Goal: Task Accomplishment & Management: Manage account settings

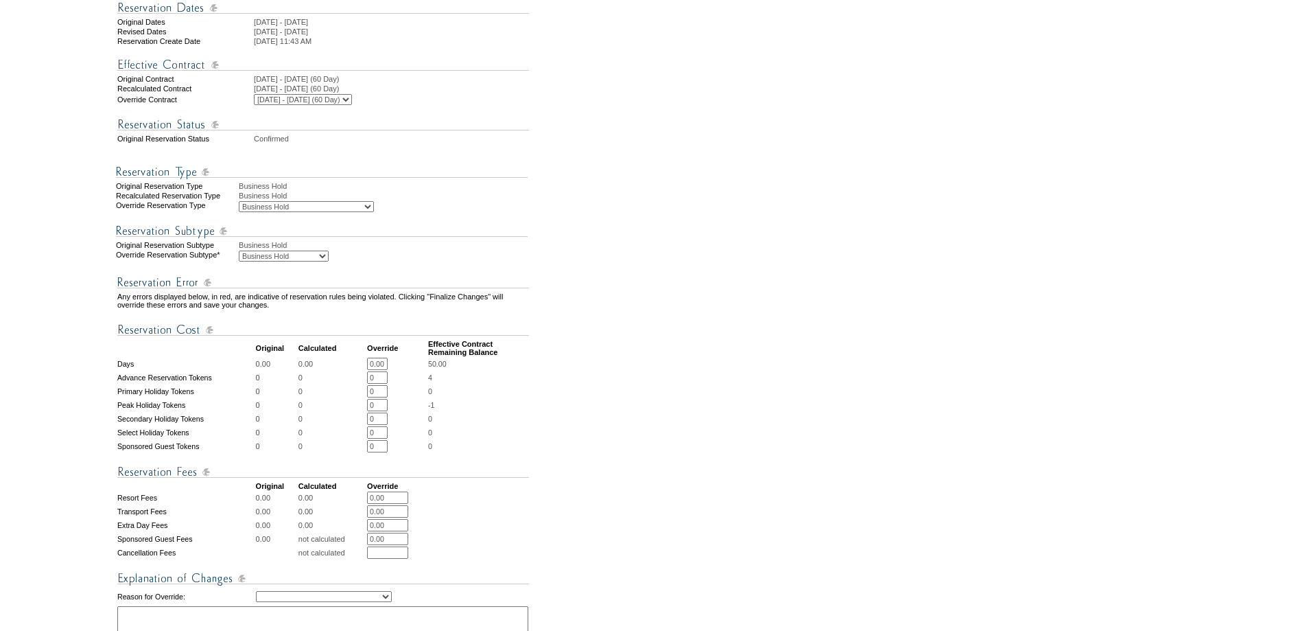
scroll to position [526, 0]
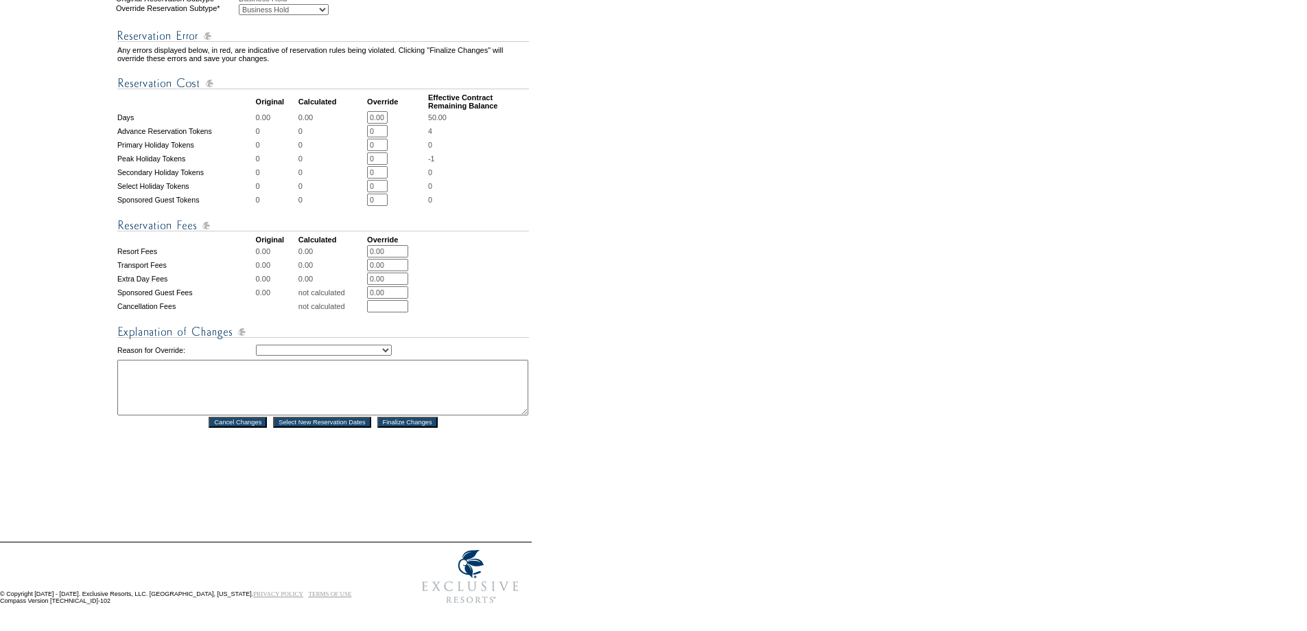
click at [296, 347] on td "Creating Continuous Stay Days Rebooked After Cancellation Editing Occupant Expe…" at bounding box center [392, 350] width 273 height 16
click at [297, 345] on select "Creating Continuous Stay Days Rebooked After Cancellation Editing Occupant Expe…" at bounding box center [324, 350] width 136 height 11
select select "1043"
click at [256, 345] on select "Creating Continuous Stay Days Rebooked After Cancellation Editing Occupant Expe…" at bounding box center [324, 350] width 136 height 11
click at [159, 378] on textarea at bounding box center [322, 388] width 411 height 56
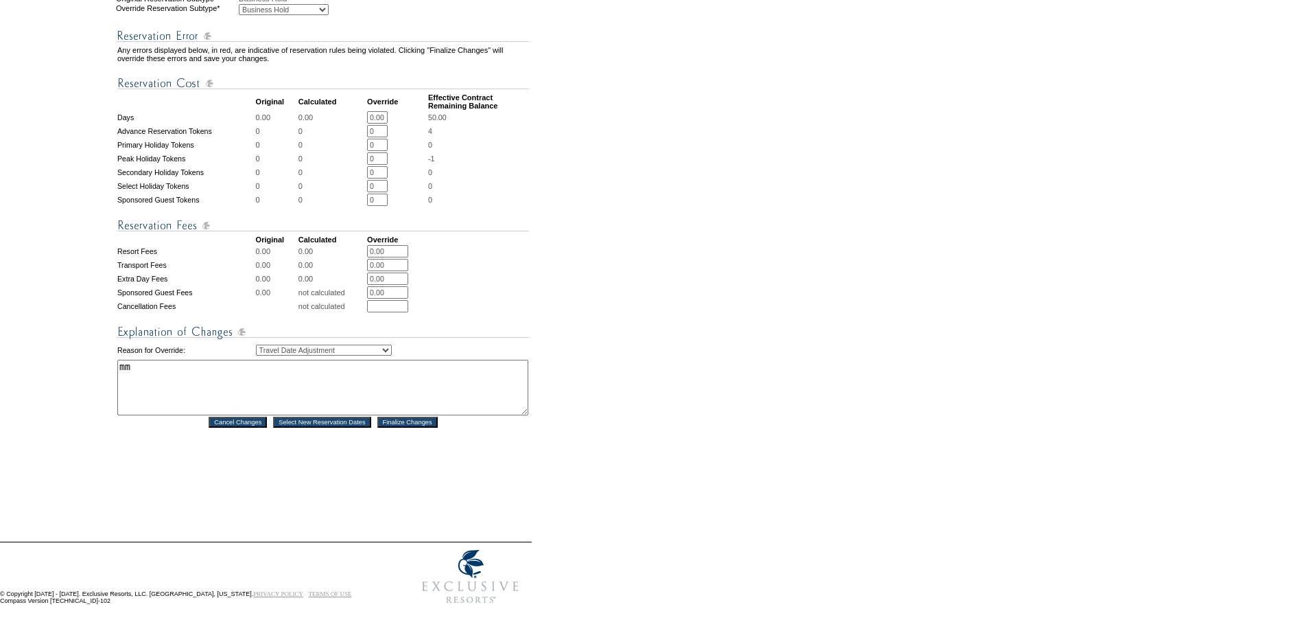
type textarea "mm"
click at [417, 419] on input "Finalize Changes" at bounding box center [407, 422] width 60 height 11
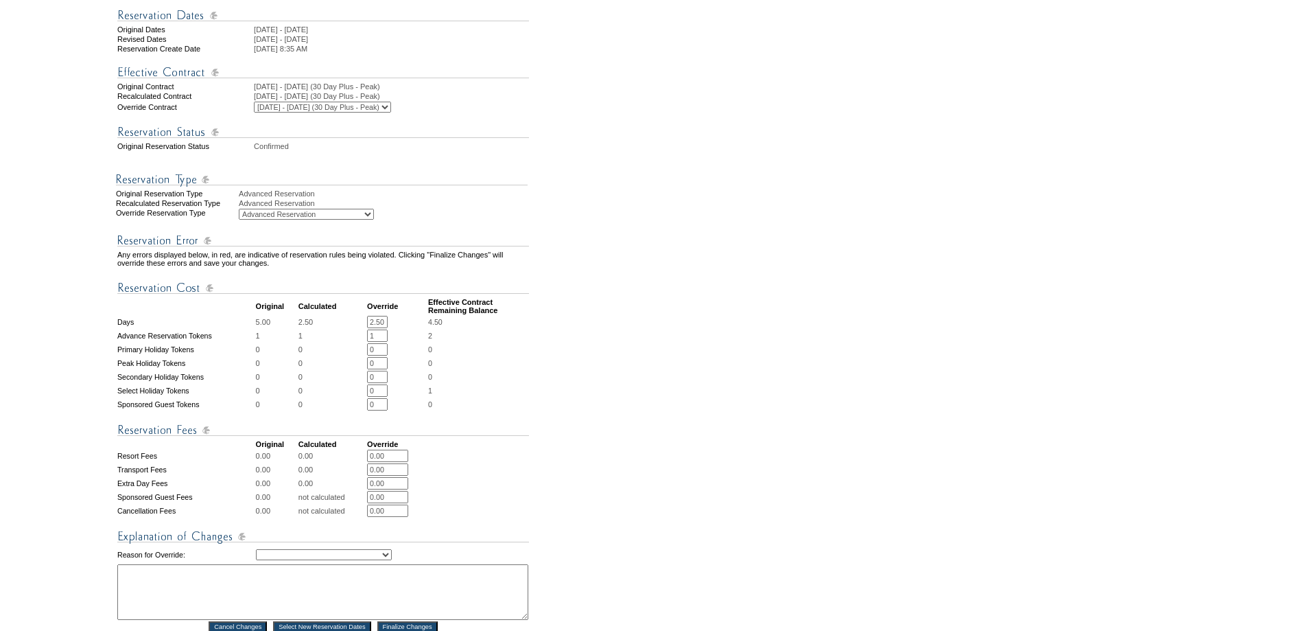
scroll to position [458, 0]
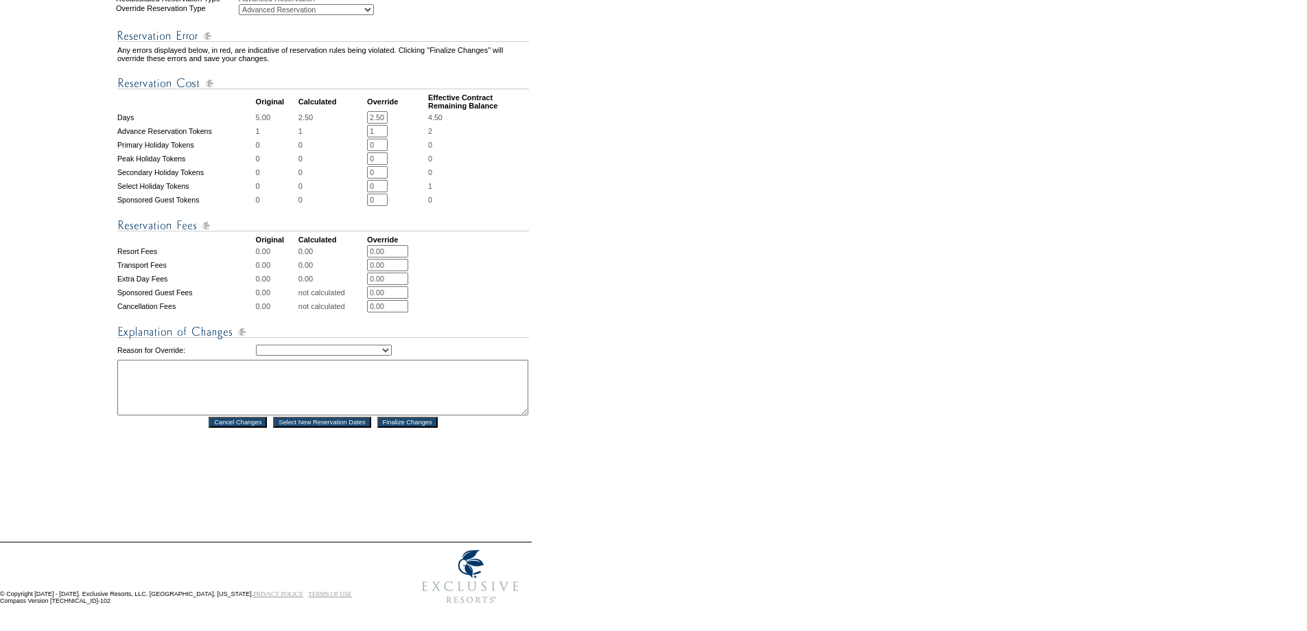
click at [294, 356] on select "Creating Continuous Stay Days Rebooked After Cancellation Editing Occupant Expe…" at bounding box center [324, 350] width 136 height 11
select select "1036"
click at [256, 353] on select "Creating Continuous Stay Days Rebooked After Cancellation Editing Occupant Expe…" at bounding box center [324, 350] width 136 height 11
click at [255, 399] on textarea at bounding box center [322, 388] width 411 height 56
type textarea "recosting for beach house - mm"
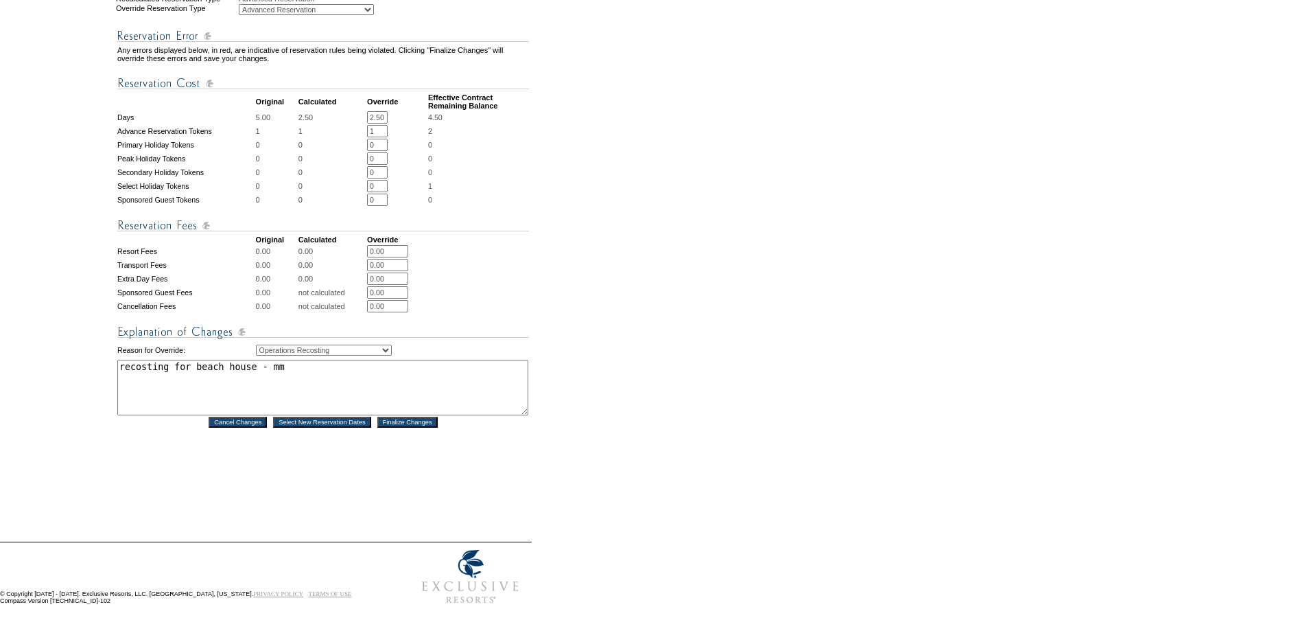
click at [426, 428] on input "Finalize Changes" at bounding box center [407, 422] width 60 height 11
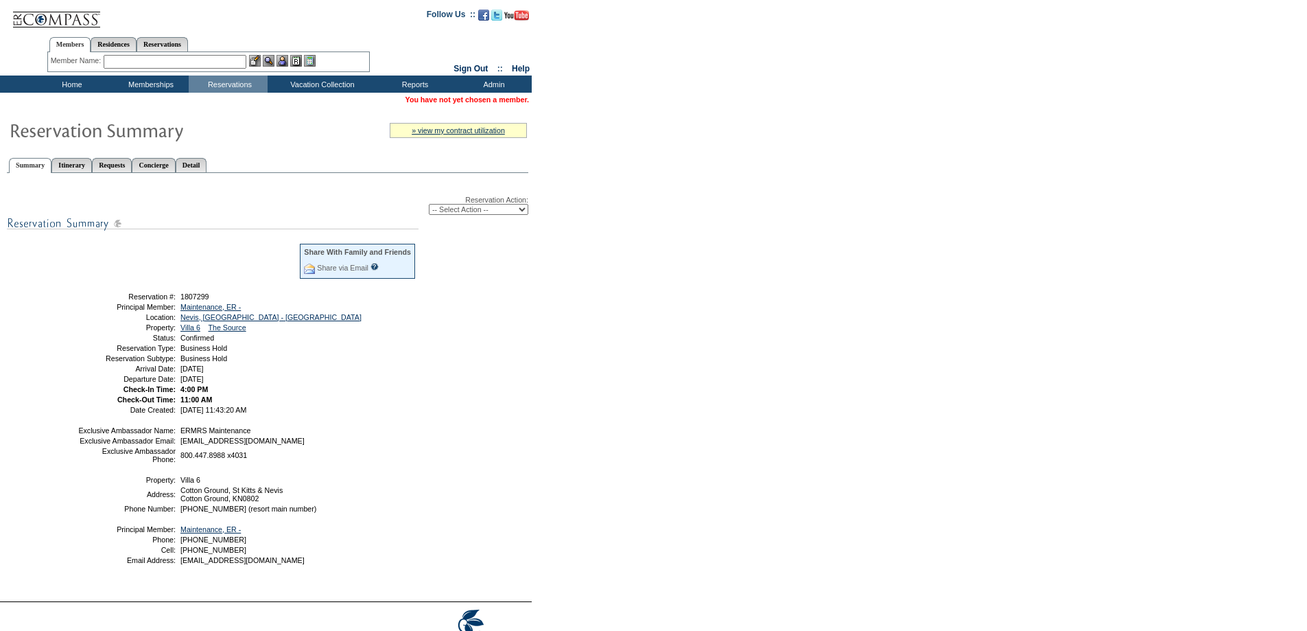
click at [473, 213] on select "-- Select Action -- Modify Reservation Dates Modify Reservation Cost Modify Occ…" at bounding box center [479, 209] width 100 height 11
select select "ChangeDates"
click at [429, 206] on select "-- Select Action -- Modify Reservation Dates Modify Reservation Cost Modify Occ…" at bounding box center [479, 209] width 100 height 11
click at [608, 259] on form "Follow Us ::" at bounding box center [653, 335] width 1307 height 671
